Goal: Information Seeking & Learning: Learn about a topic

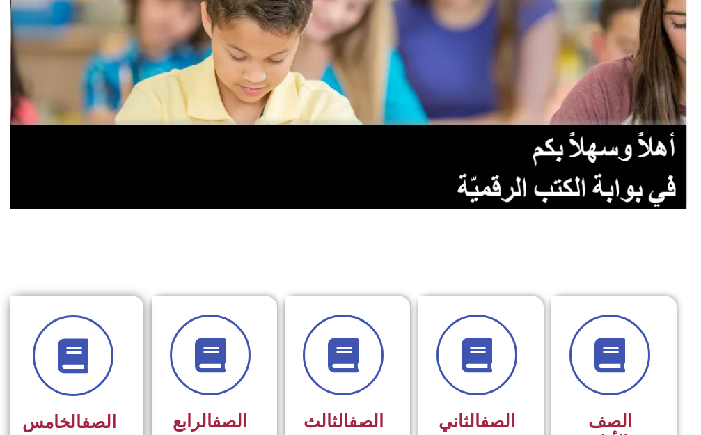
scroll to position [139, 0]
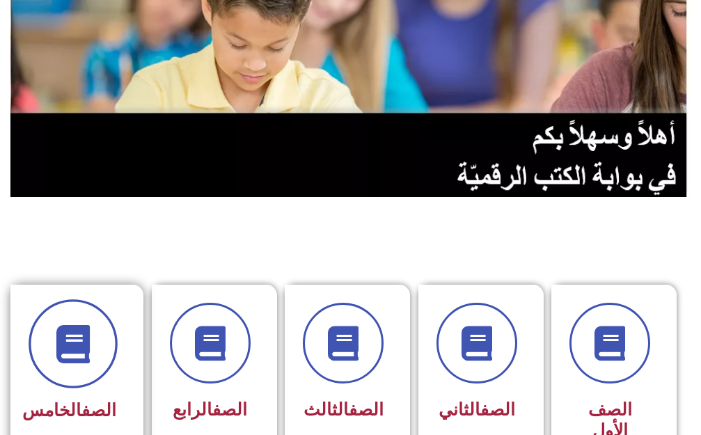
drag, startPoint x: 103, startPoint y: 367, endPoint x: 100, endPoint y: 356, distance: 10.8
click at [101, 360] on span at bounding box center [73, 343] width 89 height 89
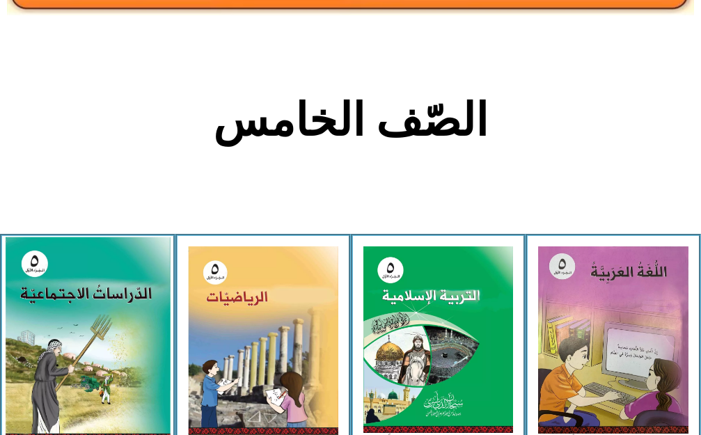
scroll to position [279, 0]
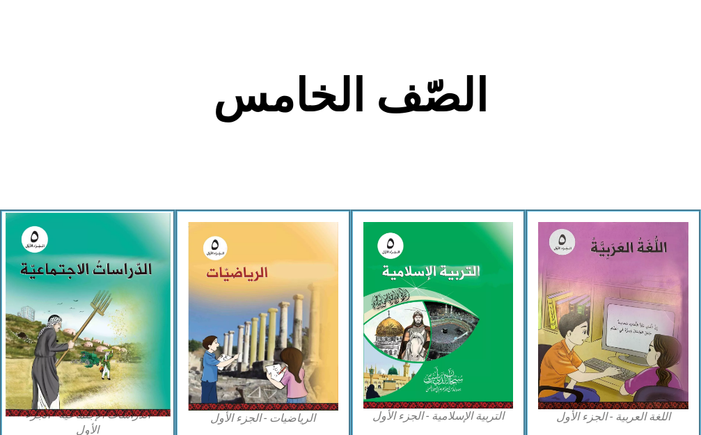
click at [117, 266] on img at bounding box center [87, 314] width 165 height 204
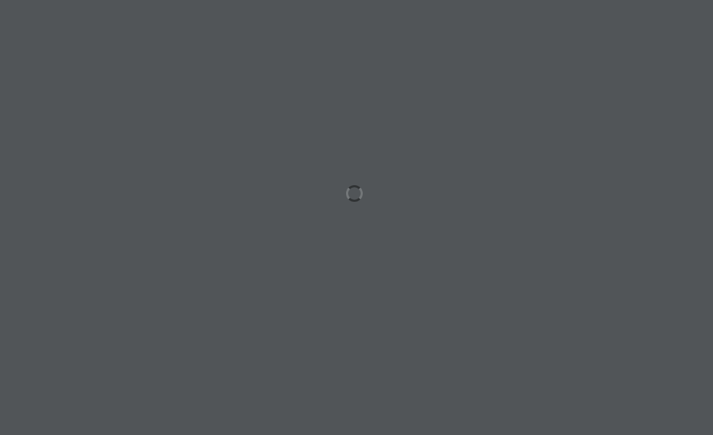
scroll to position [0, 27]
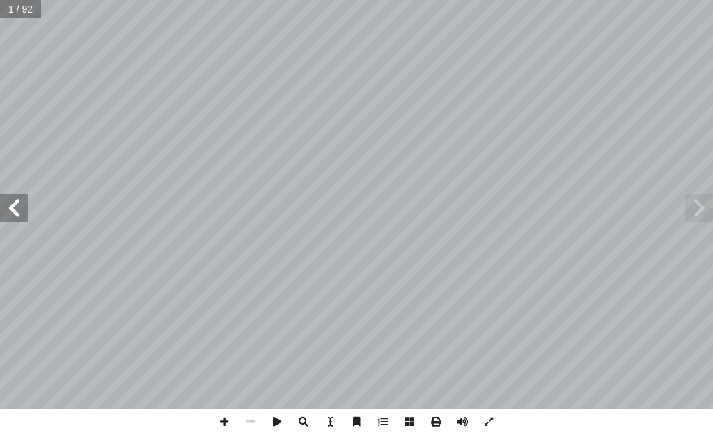
drag, startPoint x: 27, startPoint y: 220, endPoint x: 4, endPoint y: 196, distance: 33.5
click at [17, 208] on span at bounding box center [14, 208] width 28 height 28
drag, startPoint x: 15, startPoint y: 207, endPoint x: 8, endPoint y: 203, distance: 7.5
click at [10, 203] on span at bounding box center [14, 208] width 28 height 28
click at [8, 202] on span at bounding box center [14, 208] width 28 height 28
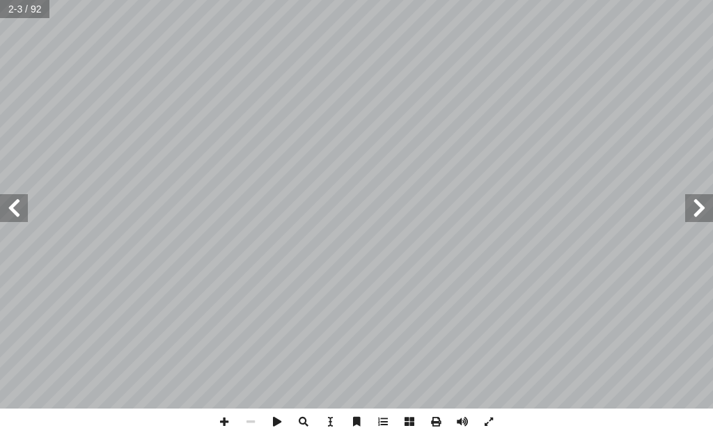
click at [8, 202] on span at bounding box center [14, 208] width 28 height 28
click at [9, 202] on span at bounding box center [14, 208] width 28 height 28
click at [4, 205] on div ". جمال رمضان أ � برة � حمد جو أ � . أ � ) ً قا ّ د. خالد دعوس (منس قرط أ ل� � .…" at bounding box center [356, 204] width 713 height 409
click at [4, 206] on span at bounding box center [14, 208] width 28 height 28
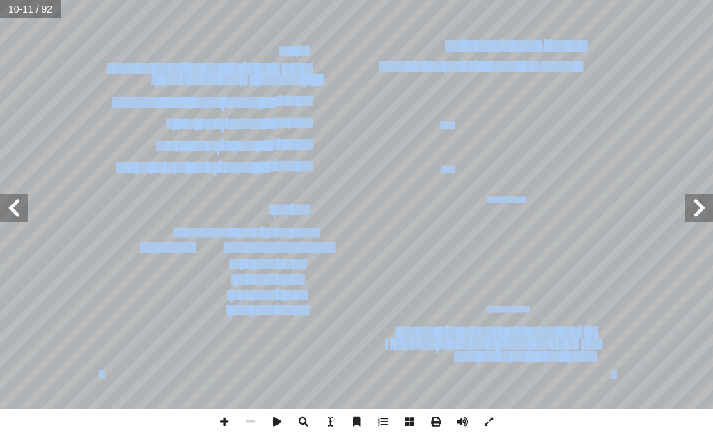
click at [5, 198] on span at bounding box center [14, 208] width 28 height 28
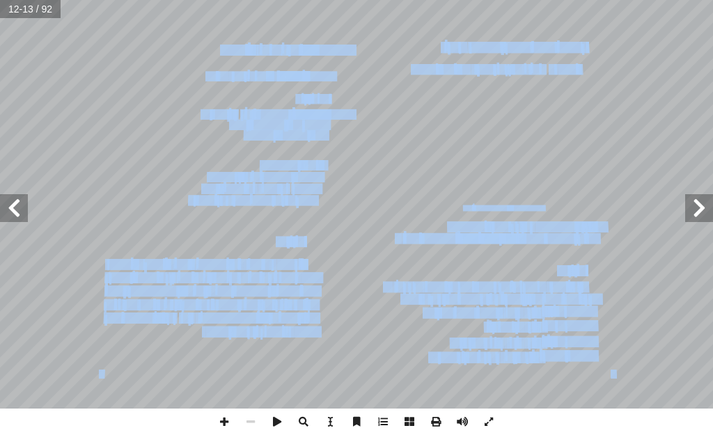
click at [9, 206] on span at bounding box center [14, 208] width 28 height 28
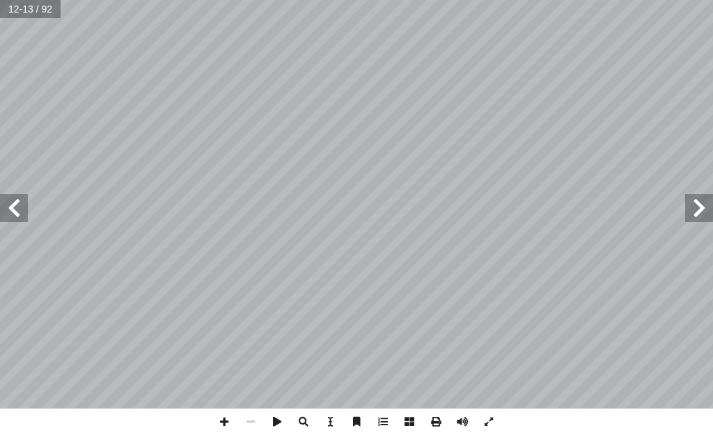
click at [9, 206] on span at bounding box center [14, 208] width 28 height 28
click at [14, 210] on span at bounding box center [14, 208] width 28 height 28
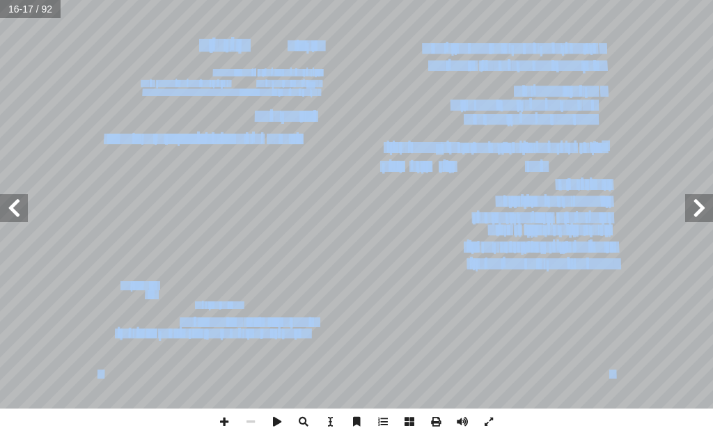
click at [17, 204] on span at bounding box center [14, 208] width 28 height 28
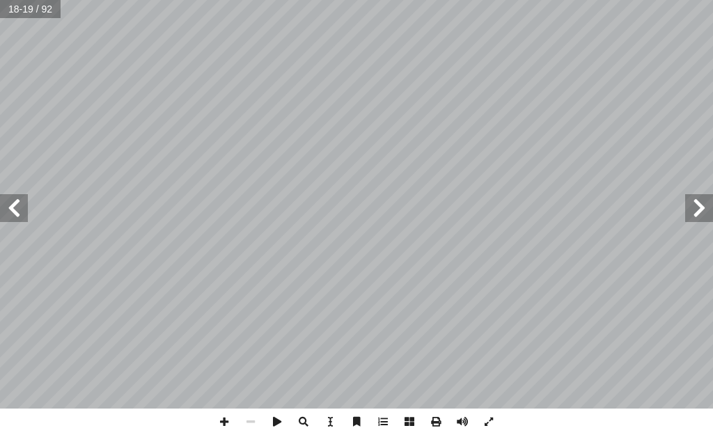
click at [10, 219] on span at bounding box center [14, 208] width 28 height 28
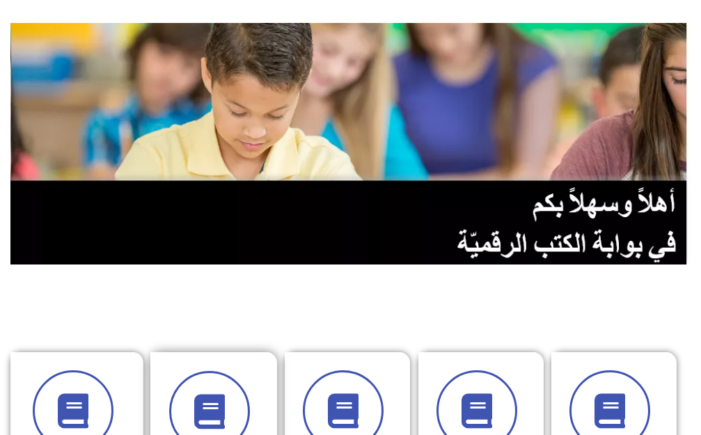
scroll to position [139, 0]
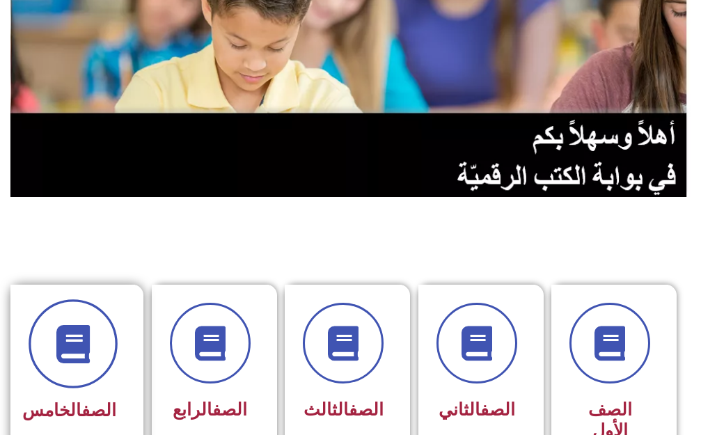
drag, startPoint x: 22, startPoint y: 358, endPoint x: 43, endPoint y: 366, distance: 22.5
click at [34, 364] on div "الصف الخامس" at bounding box center [83, 386] width 133 height 203
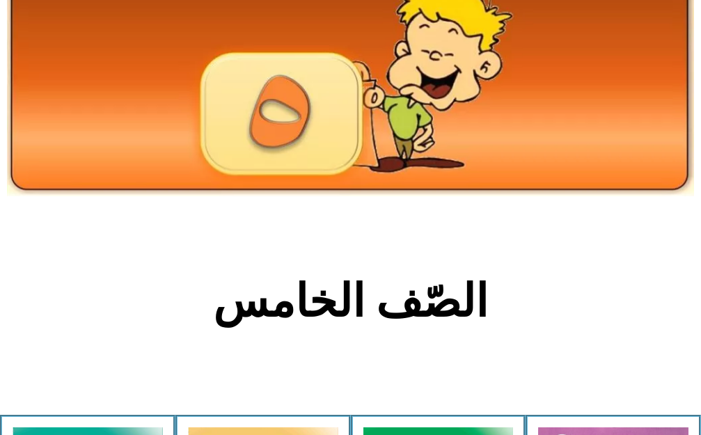
scroll to position [139, 0]
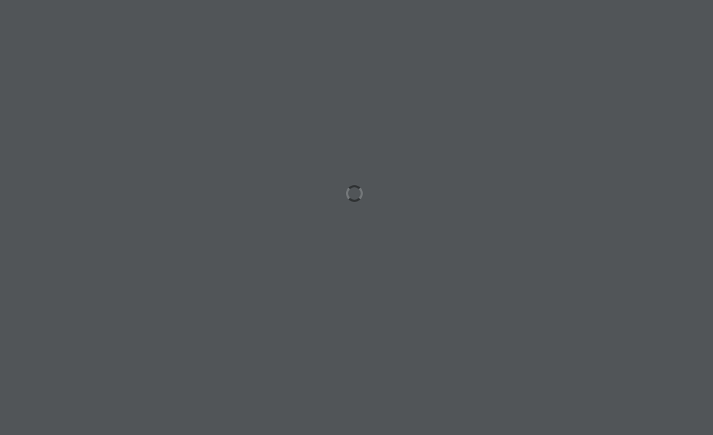
scroll to position [0, 27]
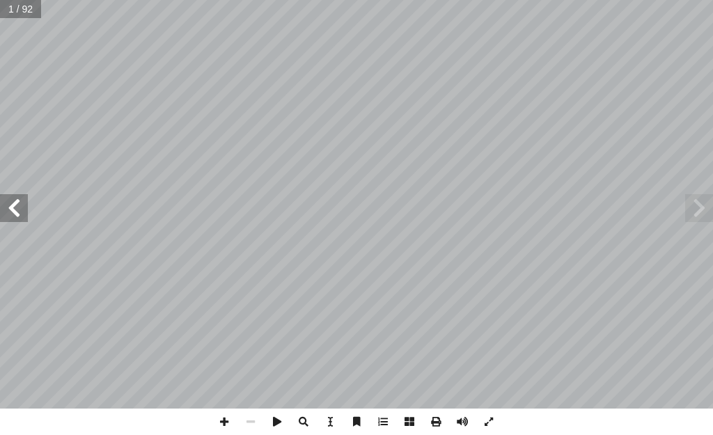
drag, startPoint x: 18, startPoint y: 201, endPoint x: 26, endPoint y: 204, distance: 8.1
click at [26, 204] on span at bounding box center [14, 208] width 28 height 28
click at [21, 219] on span at bounding box center [14, 208] width 28 height 28
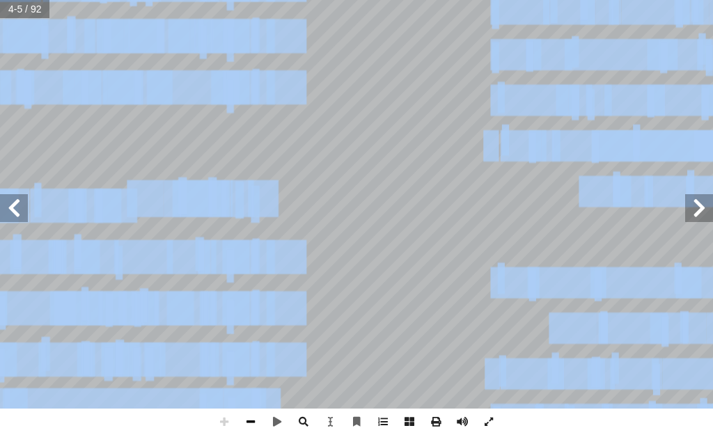
click at [253, 418] on span at bounding box center [250, 422] width 26 height 26
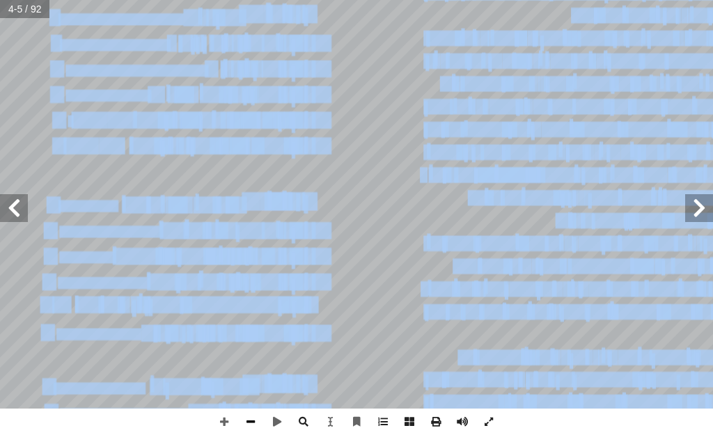
click at [251, 421] on span at bounding box center [250, 422] width 26 height 26
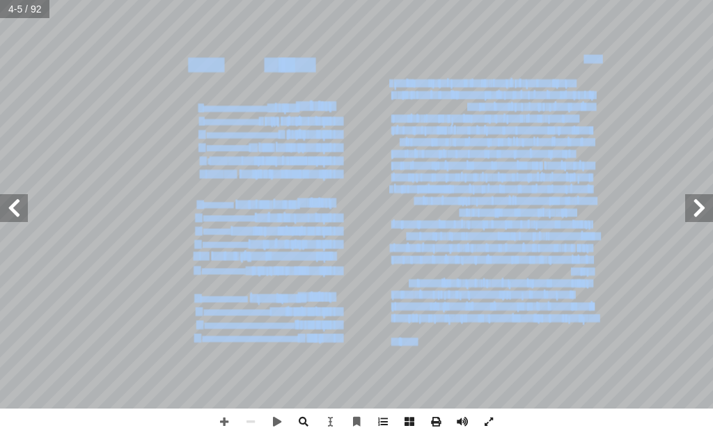
click at [17, 213] on span at bounding box center [14, 208] width 28 height 28
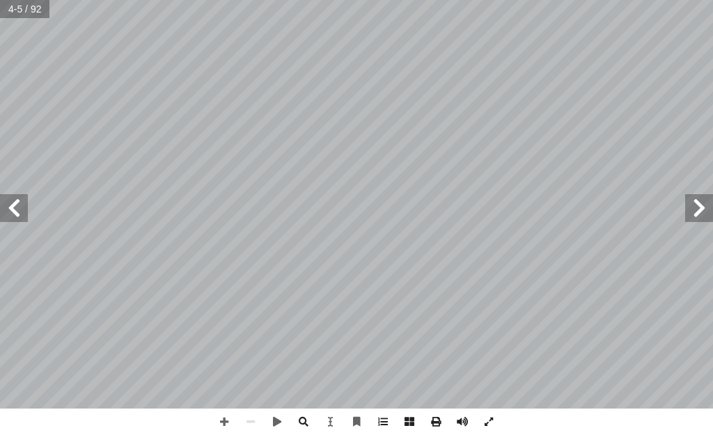
click at [17, 213] on span at bounding box center [14, 208] width 28 height 28
click at [16, 212] on span at bounding box center [14, 208] width 28 height 28
click at [15, 212] on span at bounding box center [14, 208] width 28 height 28
click at [14, 212] on span at bounding box center [14, 208] width 28 height 28
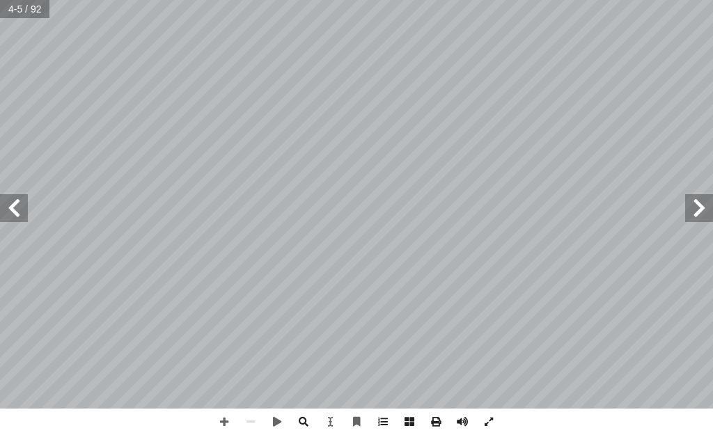
click at [12, 210] on span at bounding box center [14, 208] width 28 height 28
click at [8, 206] on span at bounding box center [14, 208] width 28 height 28
click at [9, 206] on span at bounding box center [14, 208] width 28 height 28
click at [27, 197] on span at bounding box center [14, 208] width 28 height 28
click at [17, 200] on span at bounding box center [14, 208] width 28 height 28
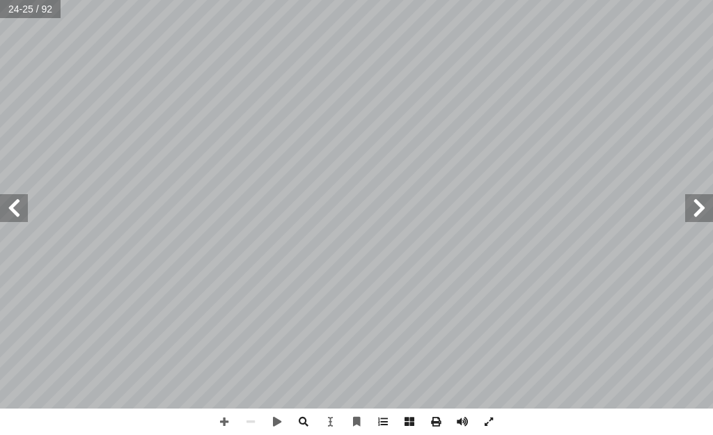
click at [704, 196] on span at bounding box center [699, 208] width 28 height 28
click at [220, 423] on span at bounding box center [224, 422] width 26 height 26
